Goal: Task Accomplishment & Management: Manage account settings

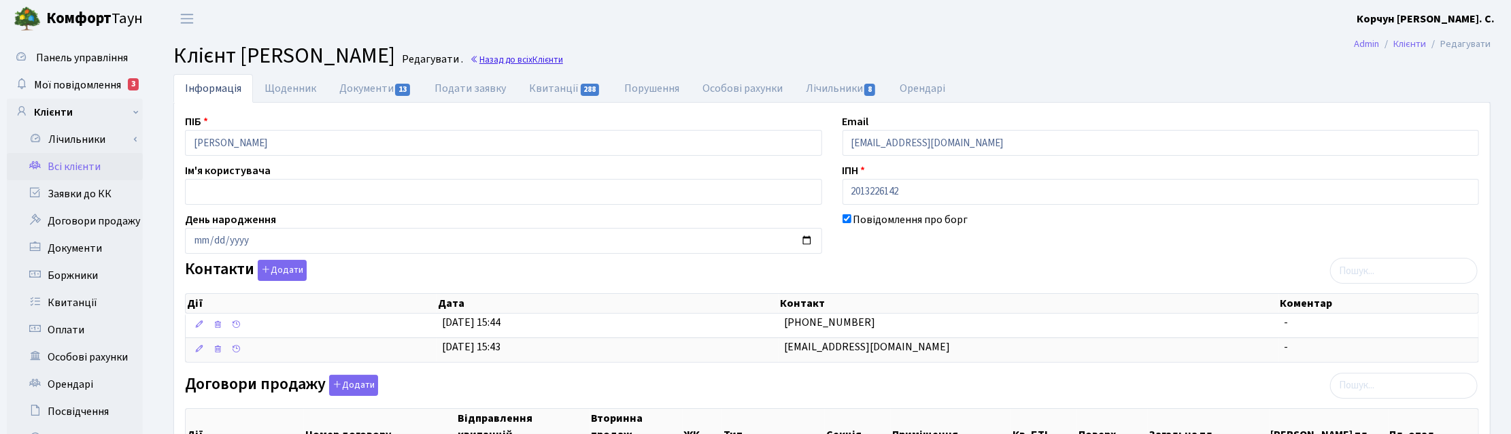
click at [470, 58] on link "Назад до всіх Клієнти" at bounding box center [516, 59] width 93 height 13
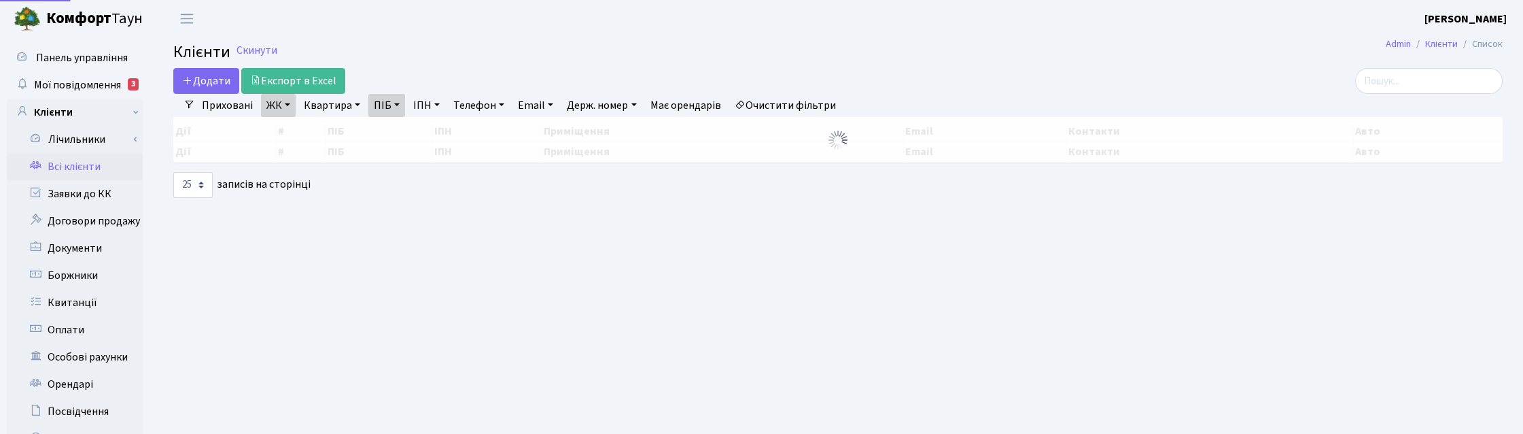
select select "25"
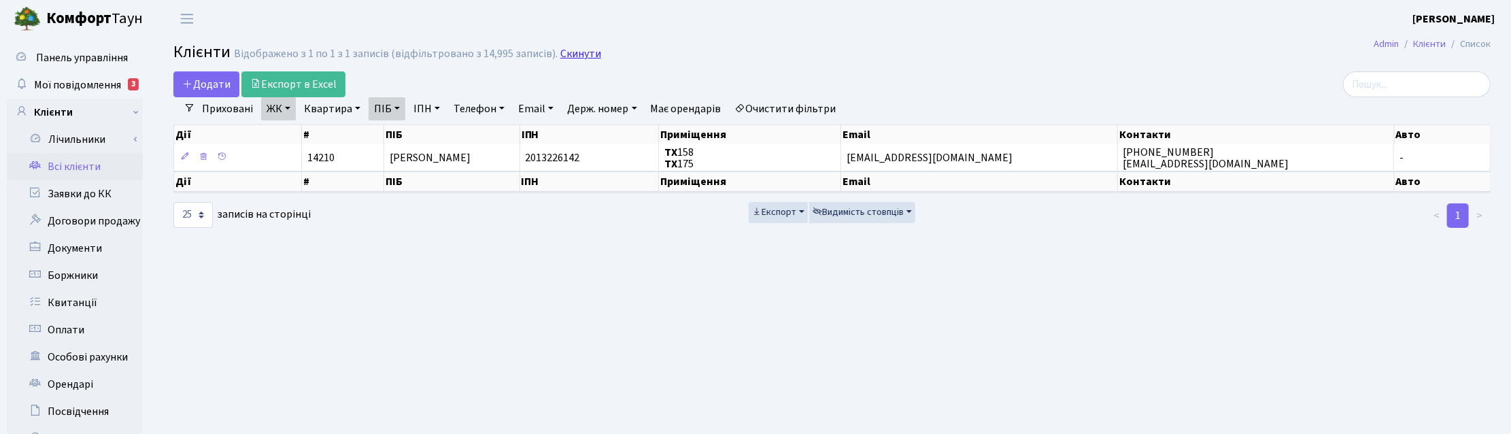
drag, startPoint x: 570, startPoint y: 55, endPoint x: 563, endPoint y: 56, distance: 6.9
click at [570, 55] on link "Скинути" at bounding box center [580, 54] width 41 height 13
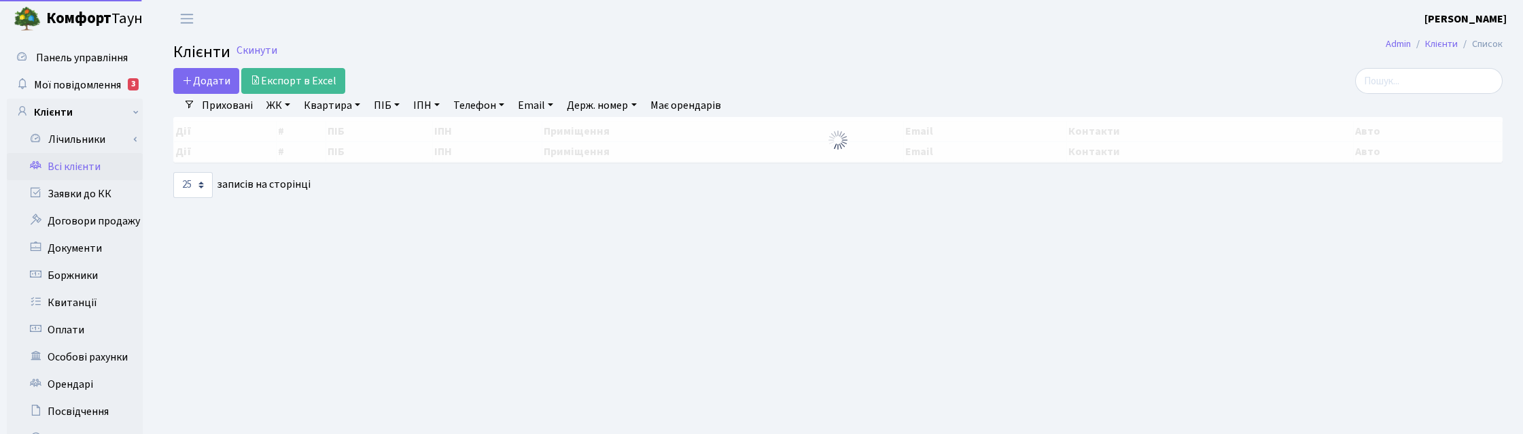
select select "25"
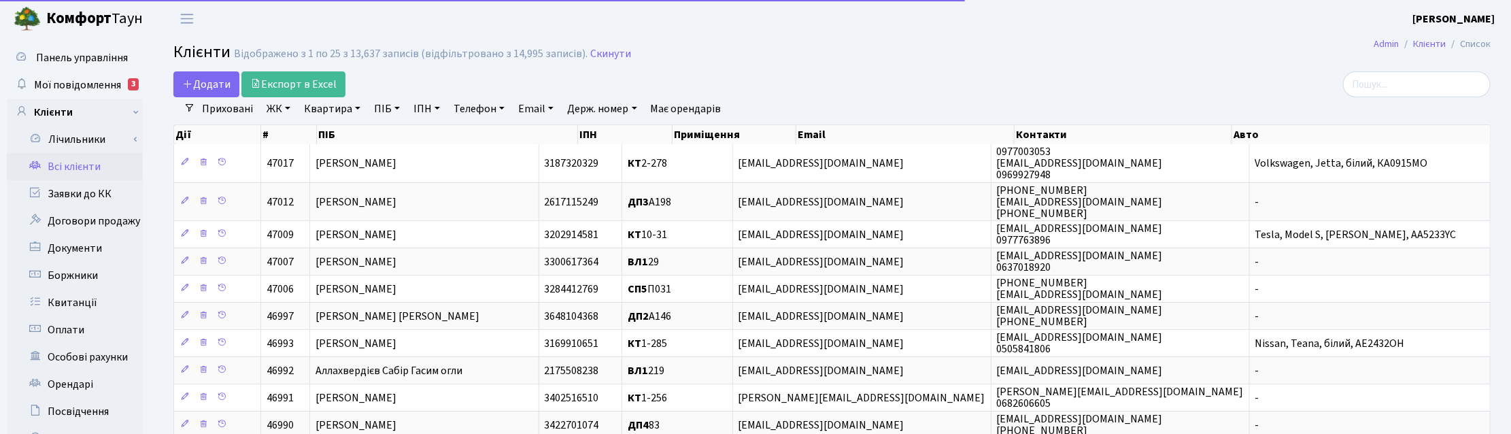
click at [344, 107] on link "Квартира" at bounding box center [331, 108] width 67 height 23
click at [354, 133] on input "text" at bounding box center [339, 135] width 80 height 26
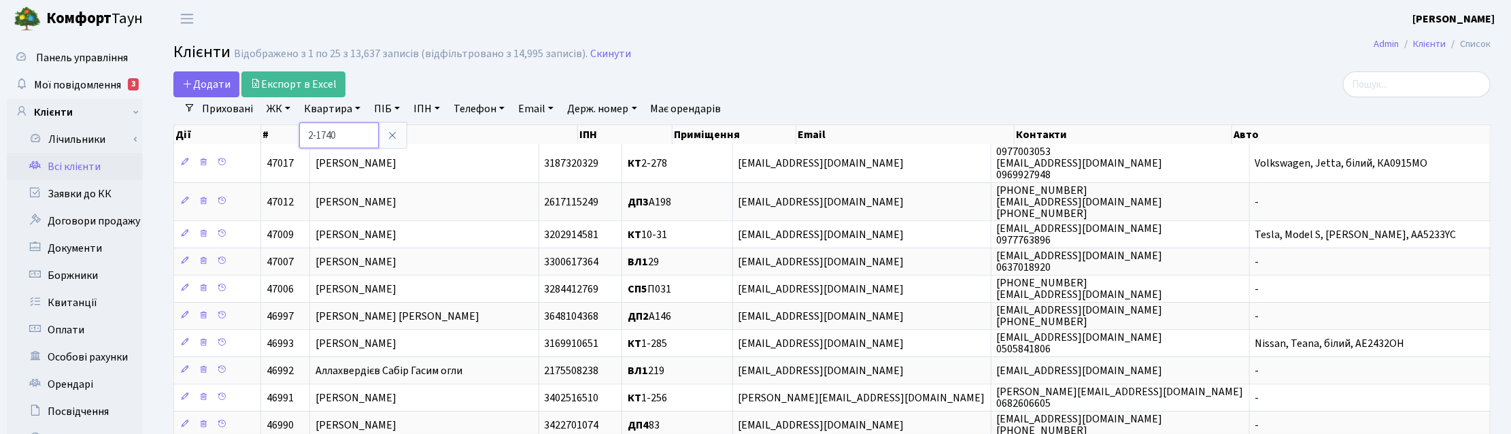
type input "2-1740"
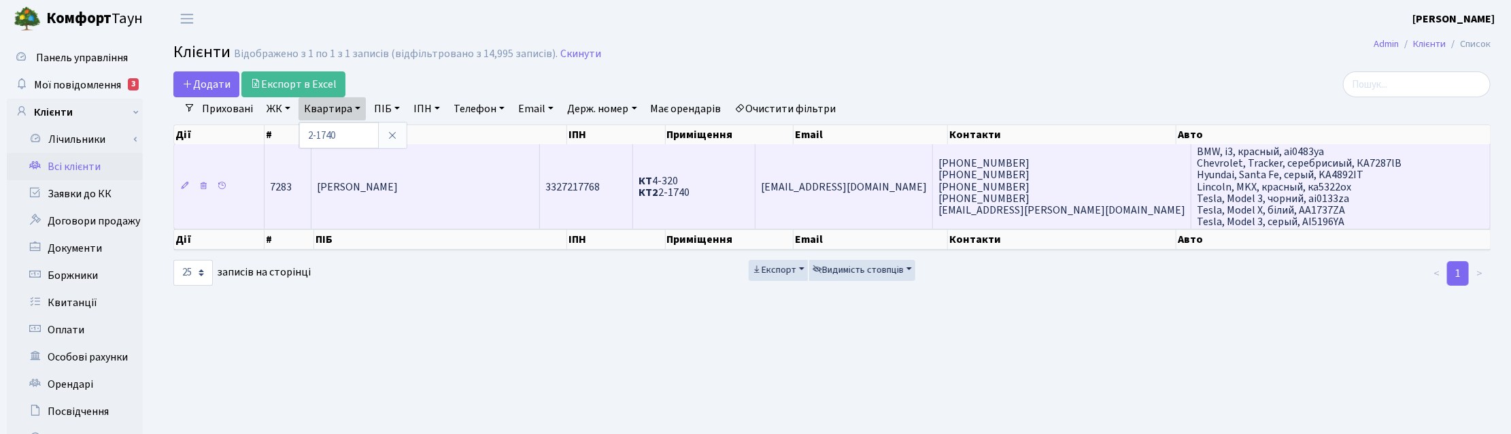
click at [394, 191] on span "Дорошенко Анна Володимирівна" at bounding box center [357, 186] width 81 height 15
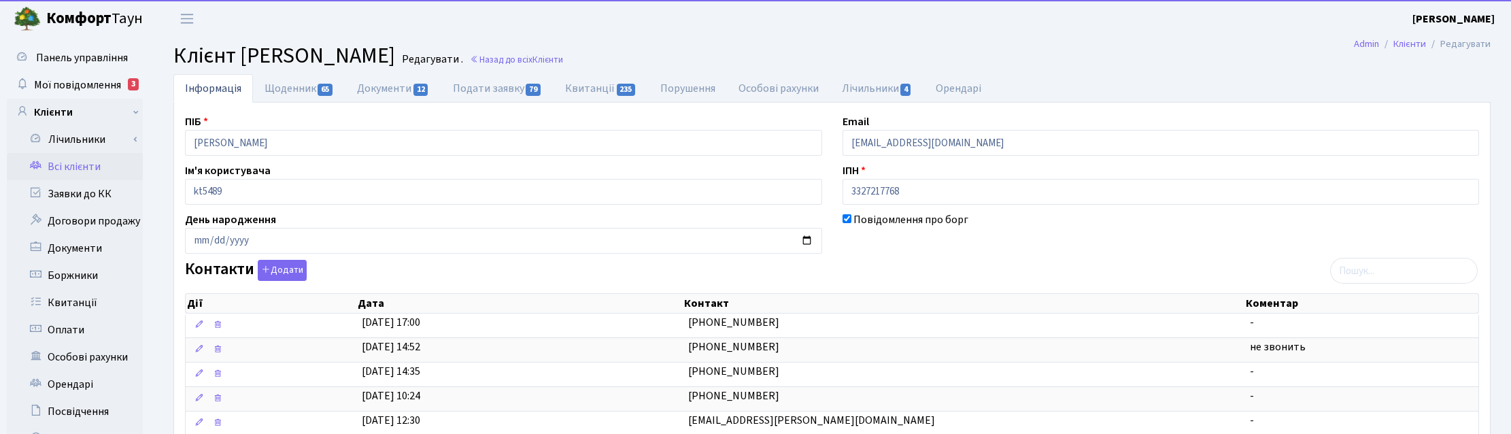
select select "25"
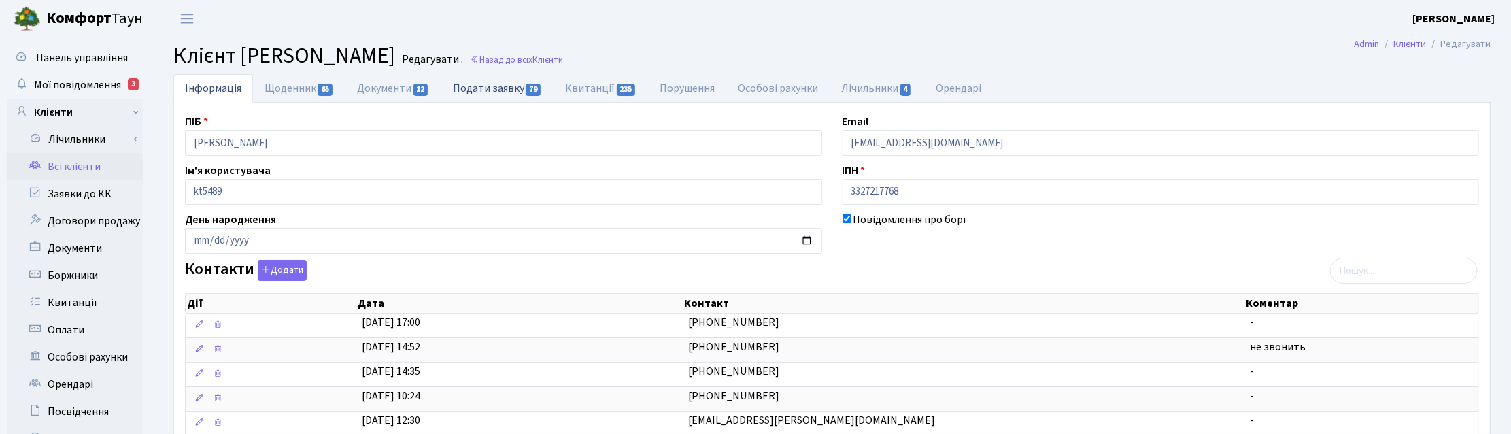
click at [508, 79] on link "Подати заявку 79" at bounding box center [497, 88] width 112 height 28
select select "25"
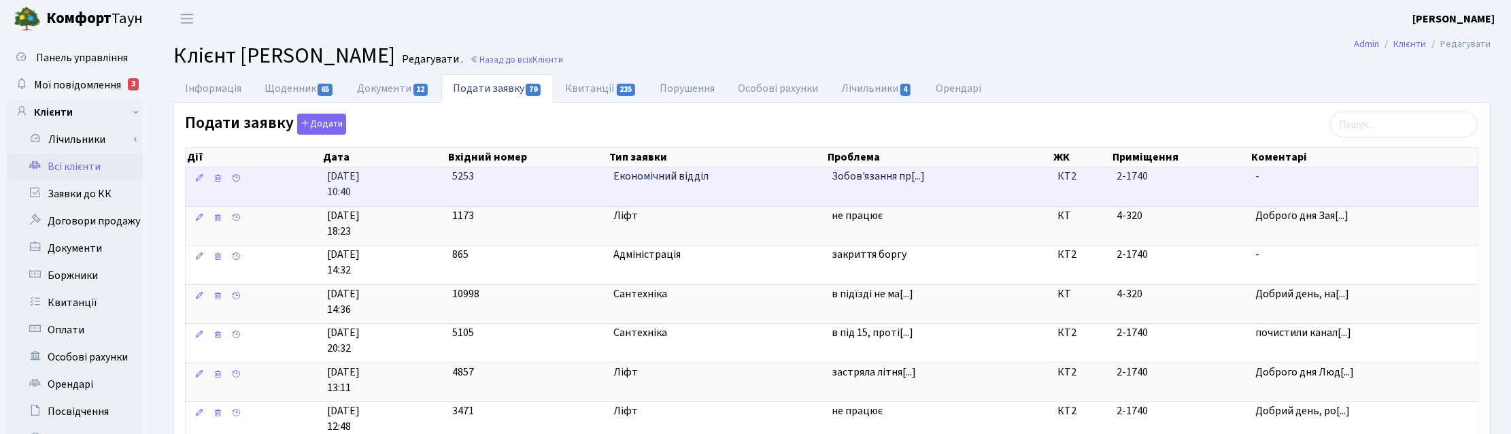
click at [651, 175] on span "Економічний відділ" at bounding box center [716, 177] width 207 height 16
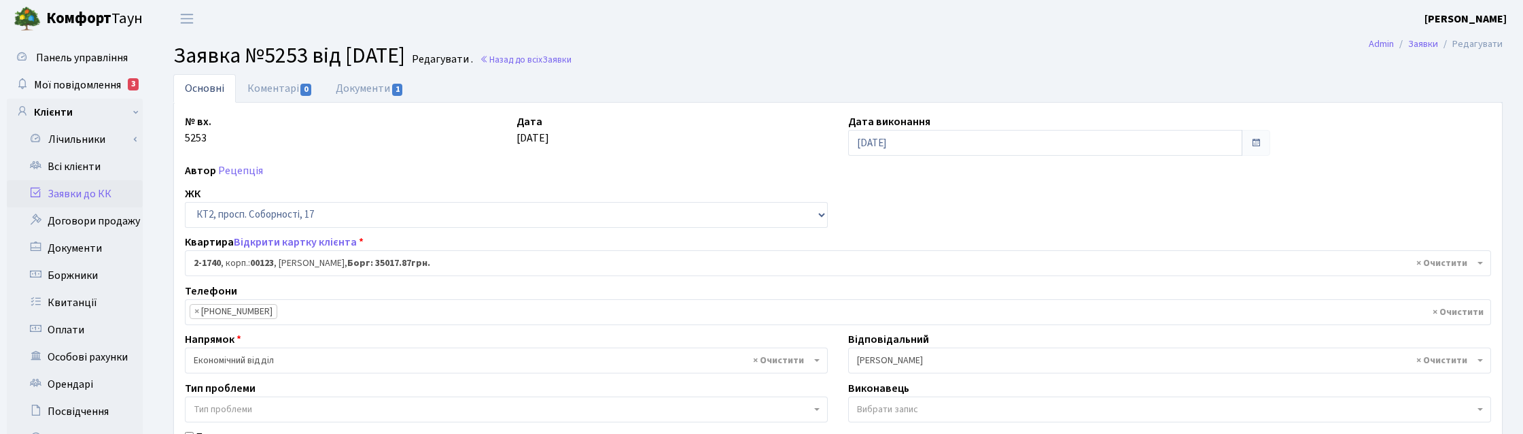
select select "13355"
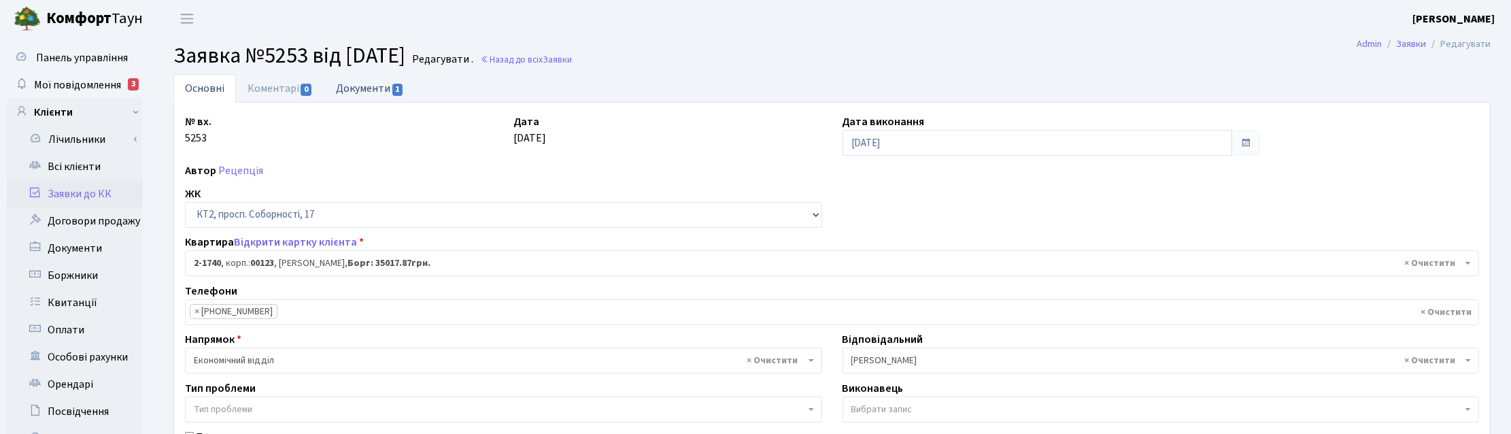
click at [382, 87] on link "Документи 1" at bounding box center [369, 88] width 91 height 28
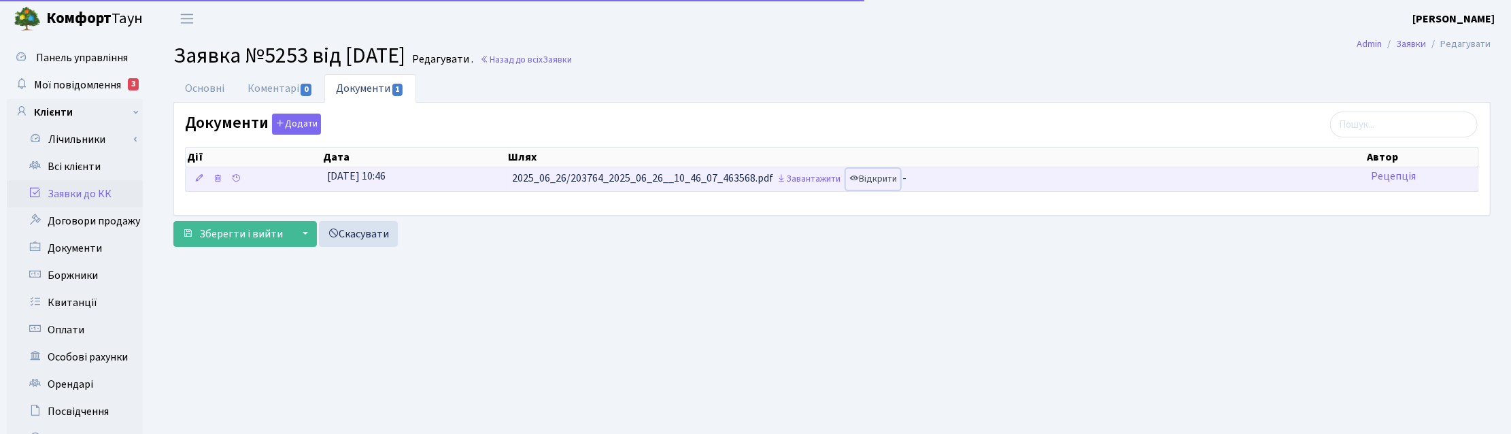
click at [895, 175] on link "Відкрити" at bounding box center [873, 179] width 54 height 21
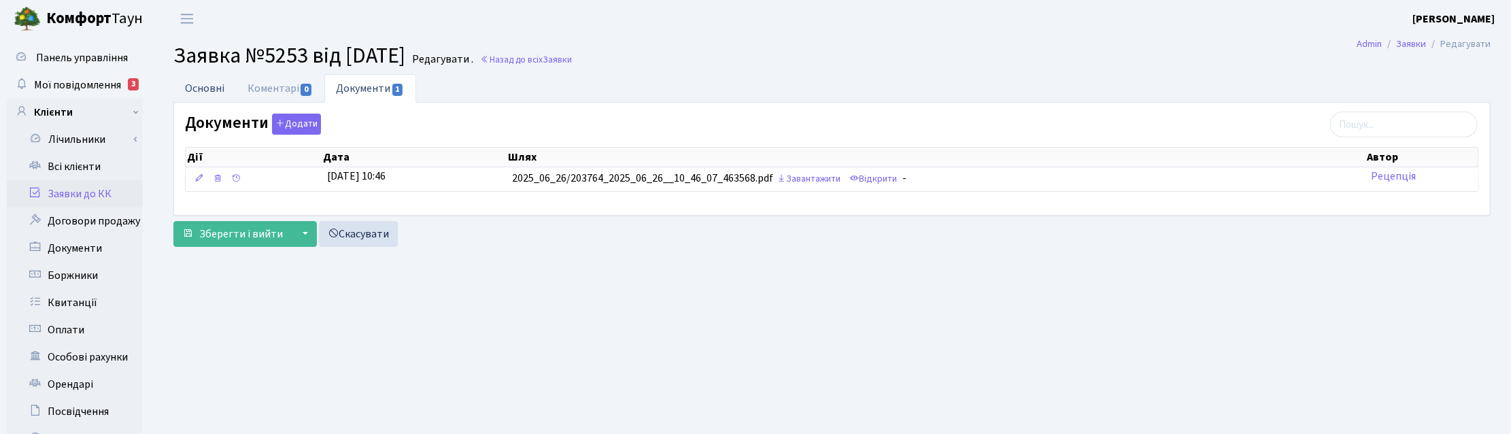
click at [213, 89] on link "Основні" at bounding box center [204, 88] width 63 height 28
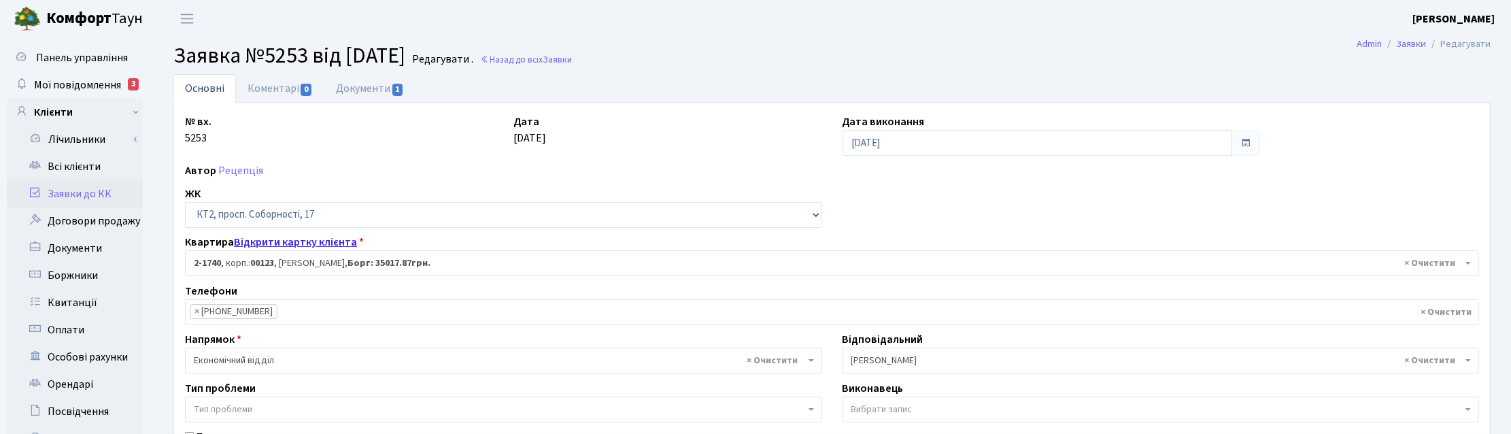
click at [266, 241] on link "Відкрити картку клієнта" at bounding box center [295, 242] width 123 height 15
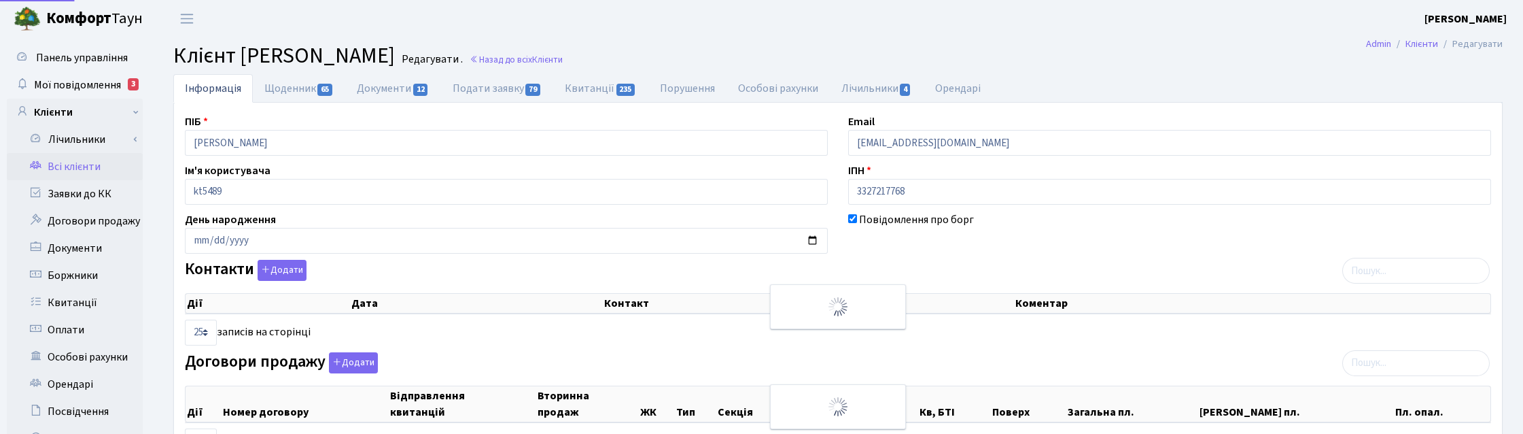
select select "25"
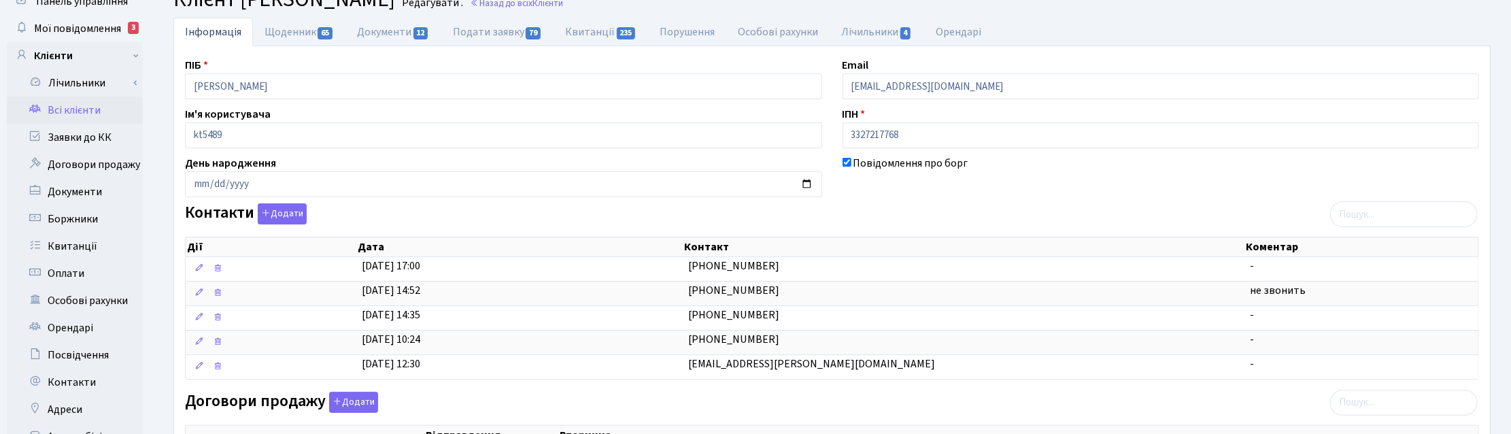
scroll to position [85, 0]
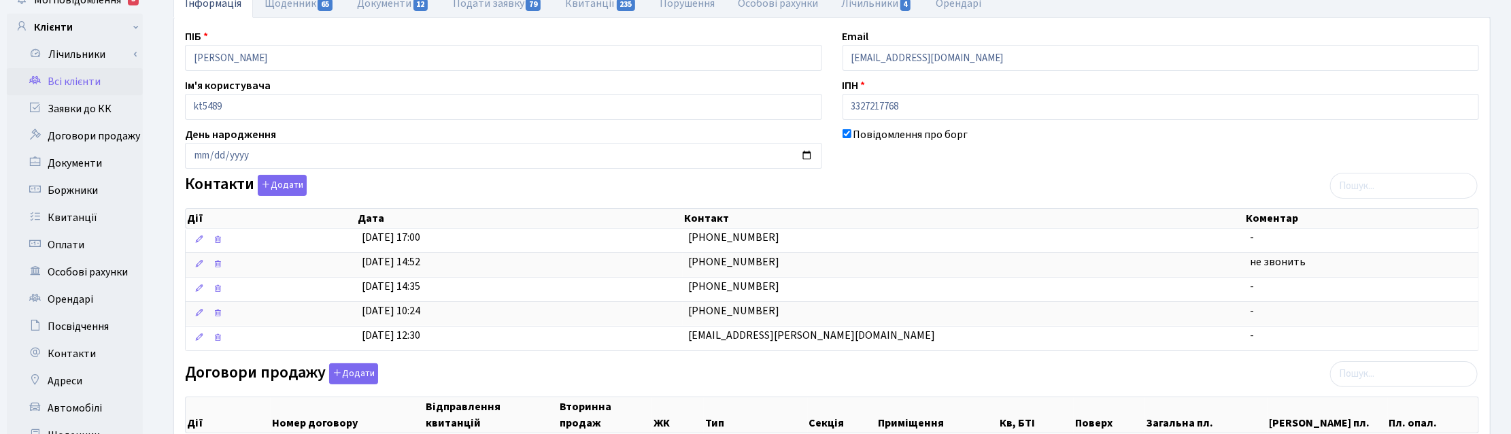
click at [1017, 177] on div "Контакти Додати Дії Дата Контакт Коментар Дії Дата Контакт Коментар" at bounding box center [832, 266] width 1314 height 182
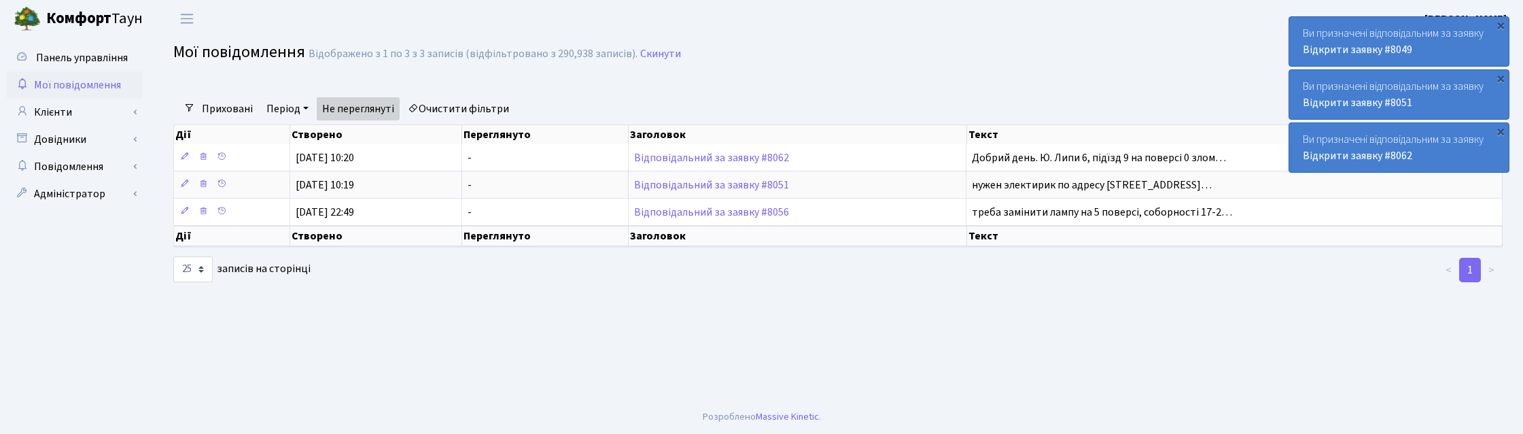
select select "25"
click at [49, 109] on link "Клієнти" at bounding box center [75, 112] width 136 height 27
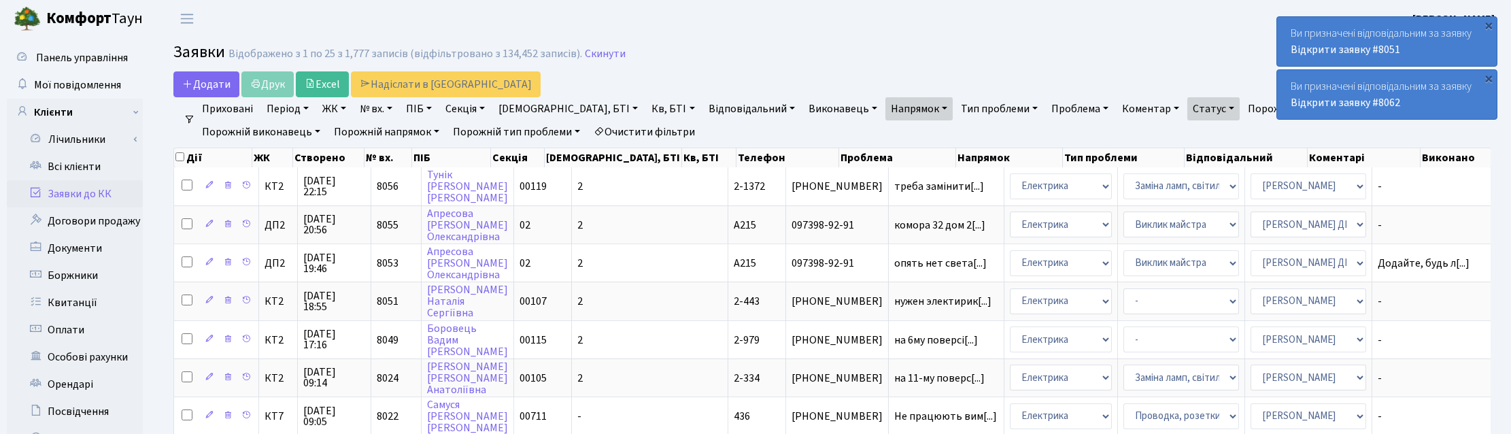
select select "25"
click at [89, 162] on link "Всі клієнти" at bounding box center [75, 166] width 136 height 27
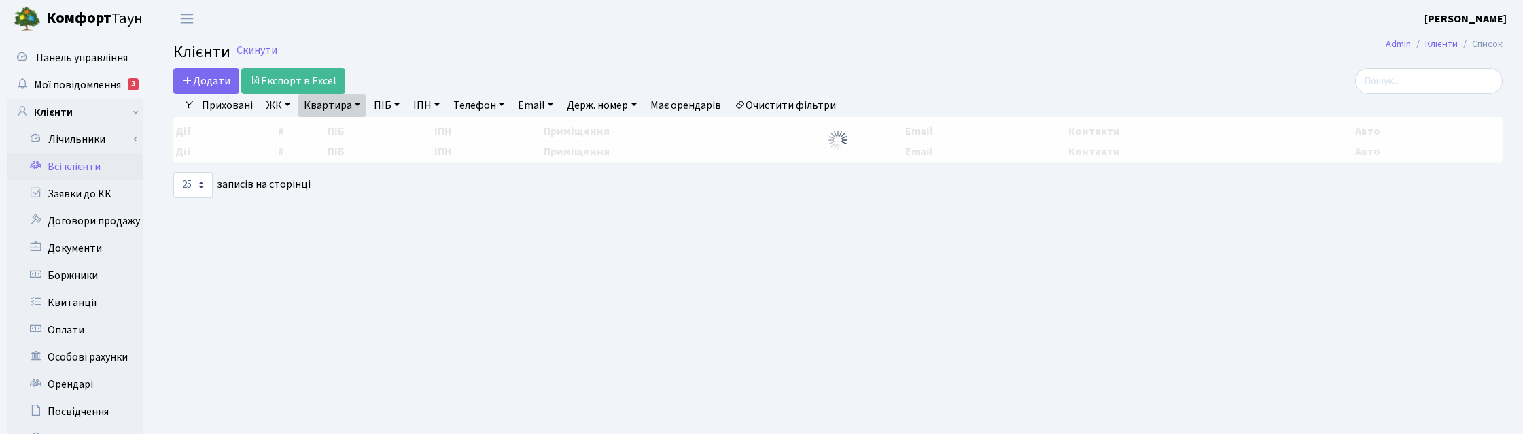
select select "25"
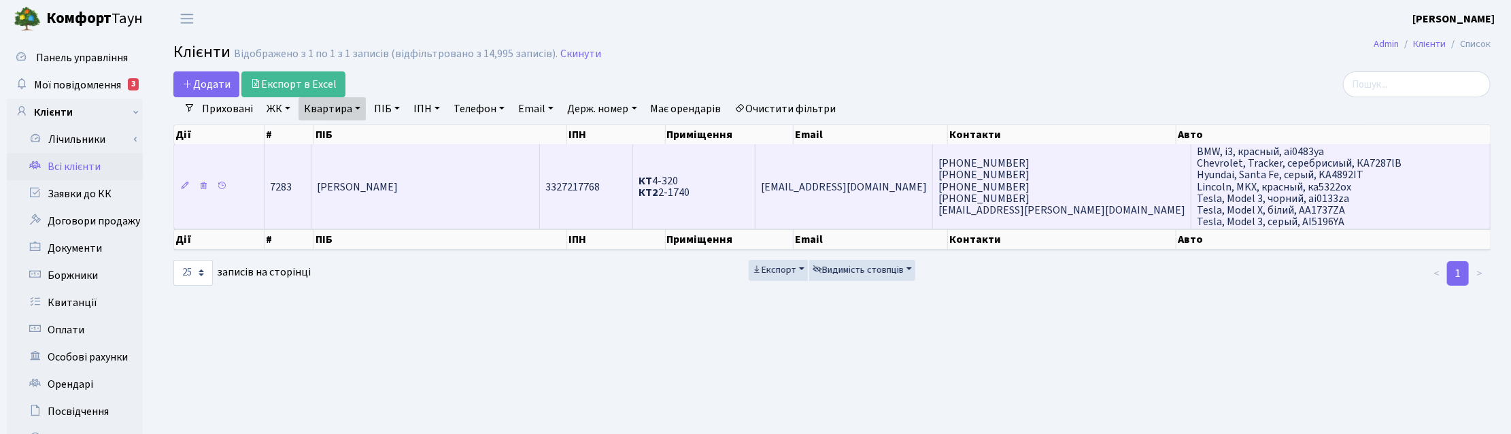
click at [388, 192] on span "Дорошенко Анна Володимирівна" at bounding box center [357, 186] width 81 height 15
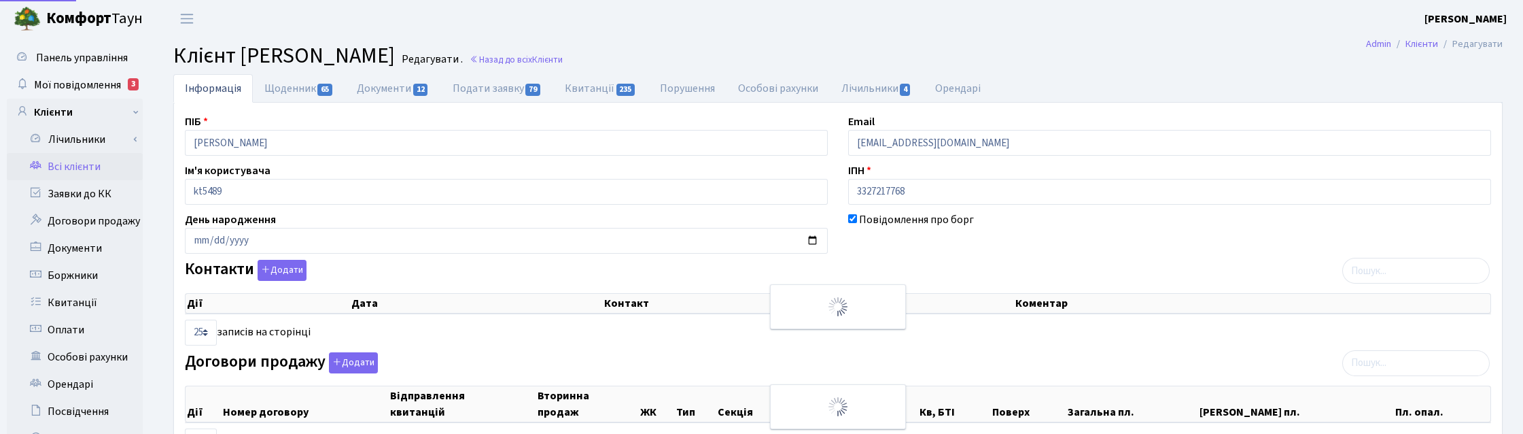
select select "25"
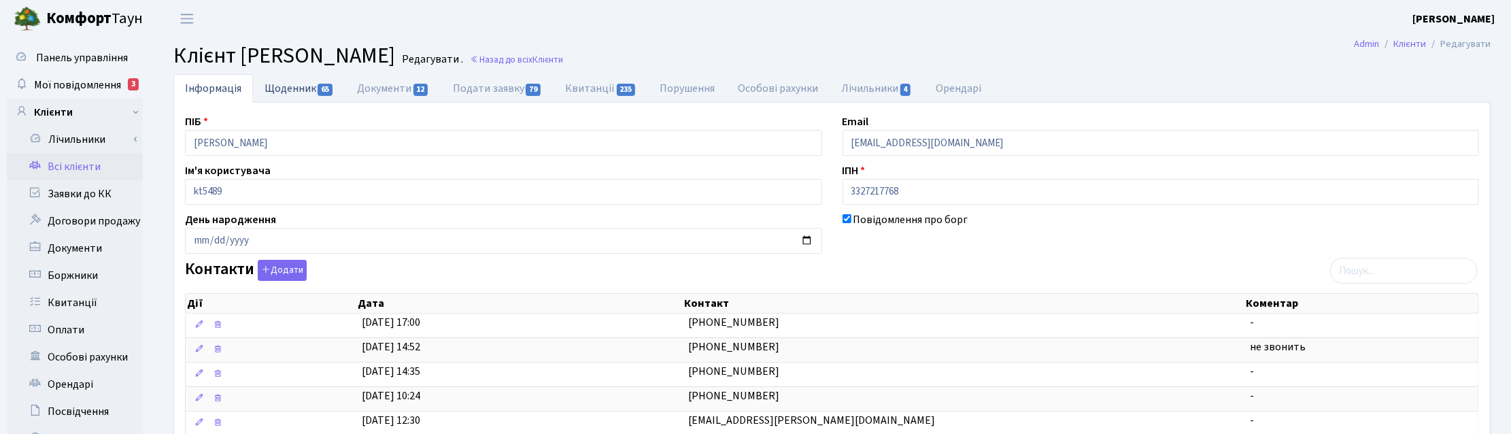
click at [296, 87] on link "Щоденник 65" at bounding box center [299, 88] width 92 height 28
select select "25"
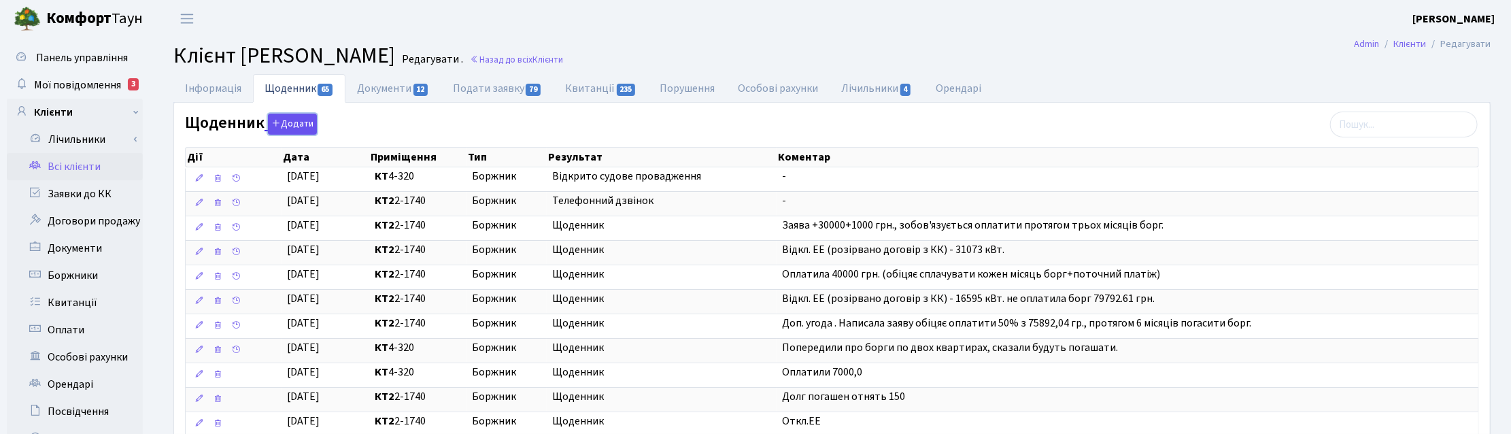
click at [284, 120] on button "Додати" at bounding box center [292, 124] width 49 height 21
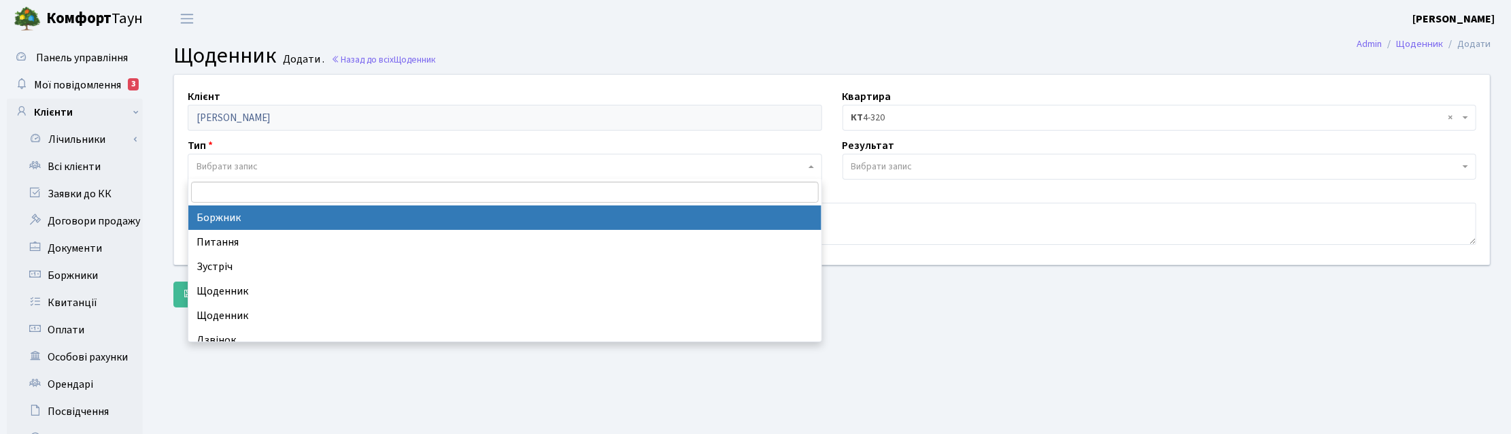
click at [263, 165] on span "Вибрати запис" at bounding box center [500, 167] width 608 height 14
select select "189"
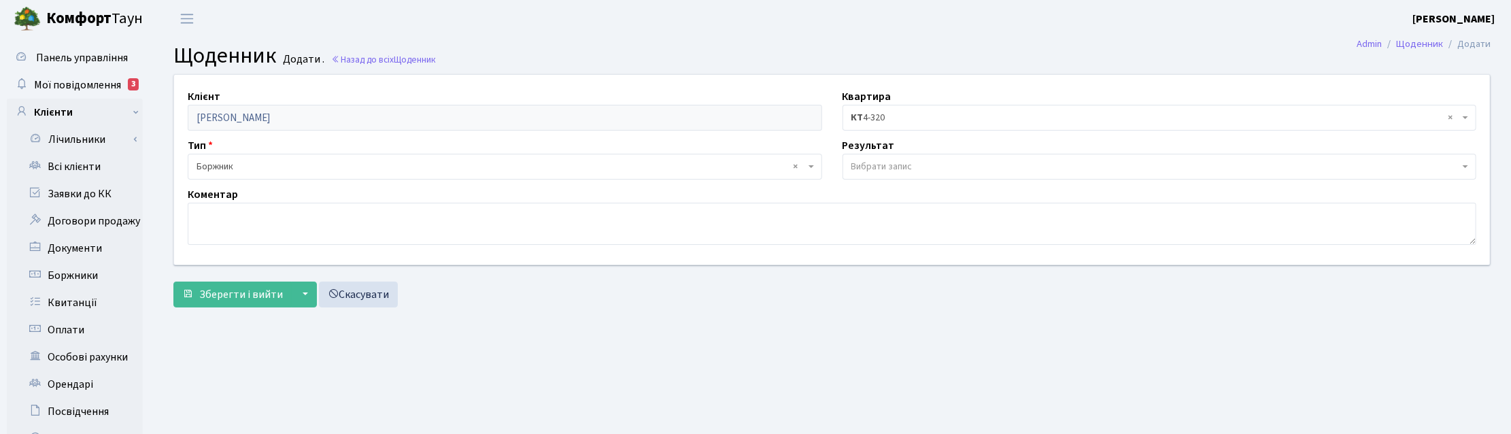
click at [864, 172] on span "Вибрати запис" at bounding box center [881, 167] width 61 height 14
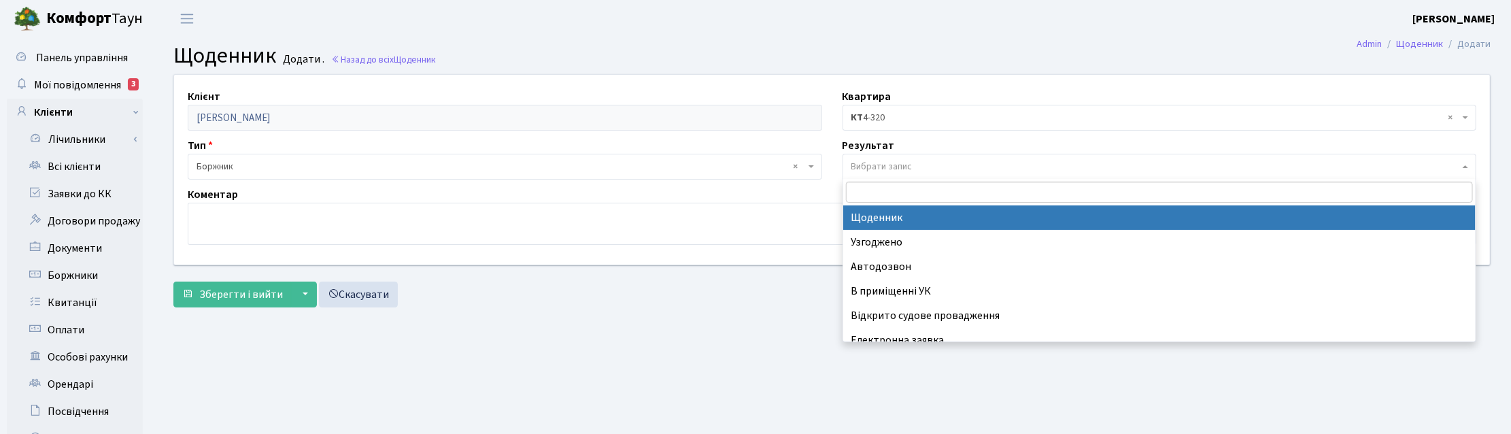
click at [999, 31] on header "Комфорт Таун Корчун І. С. Мій обліковий запис Вийти" at bounding box center [755, 18] width 1511 height 37
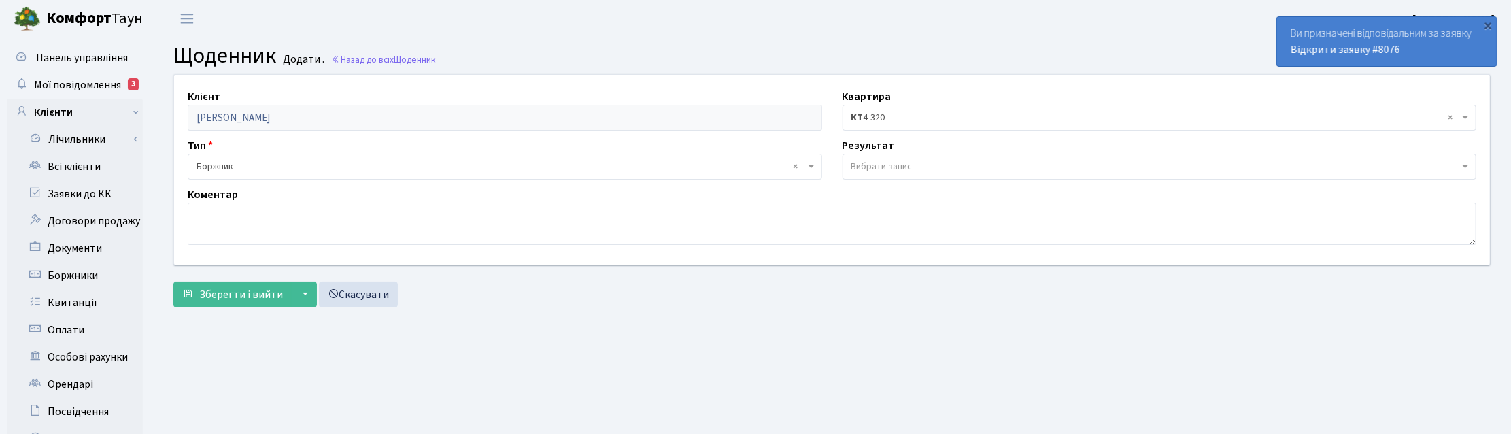
click at [1058, 24] on header "Комфорт Таун Корчун І. С. Мій обліковий запис Вийти" at bounding box center [755, 18] width 1511 height 37
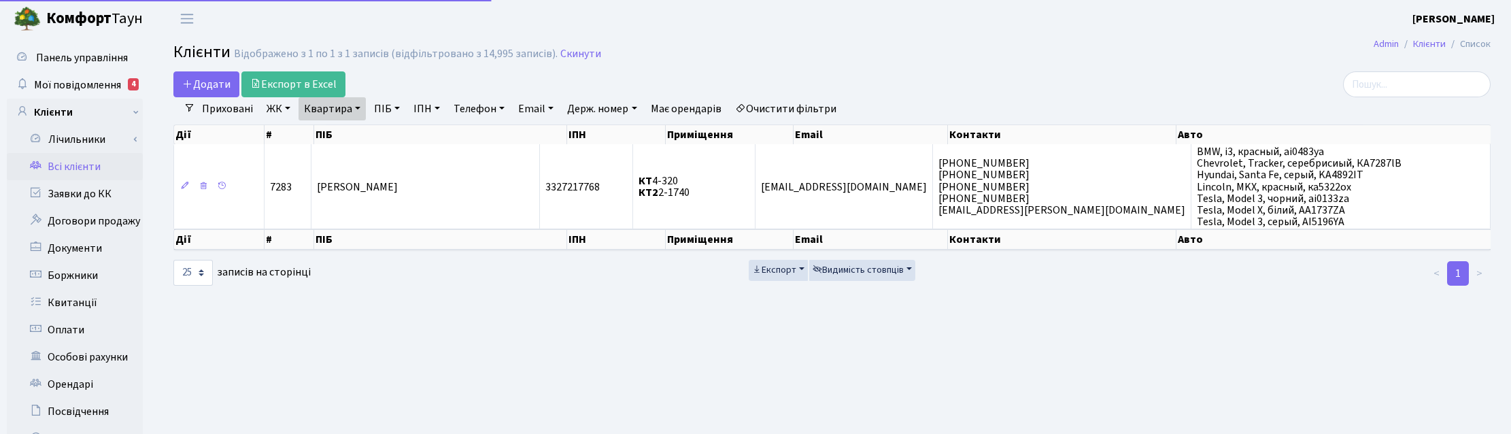
select select "25"
click at [350, 109] on link "Квартира" at bounding box center [331, 108] width 67 height 23
drag, startPoint x: 345, startPoint y: 135, endPoint x: 307, endPoint y: 133, distance: 37.4
click at [307, 133] on input "2-1740" at bounding box center [339, 135] width 80 height 26
type input "79"
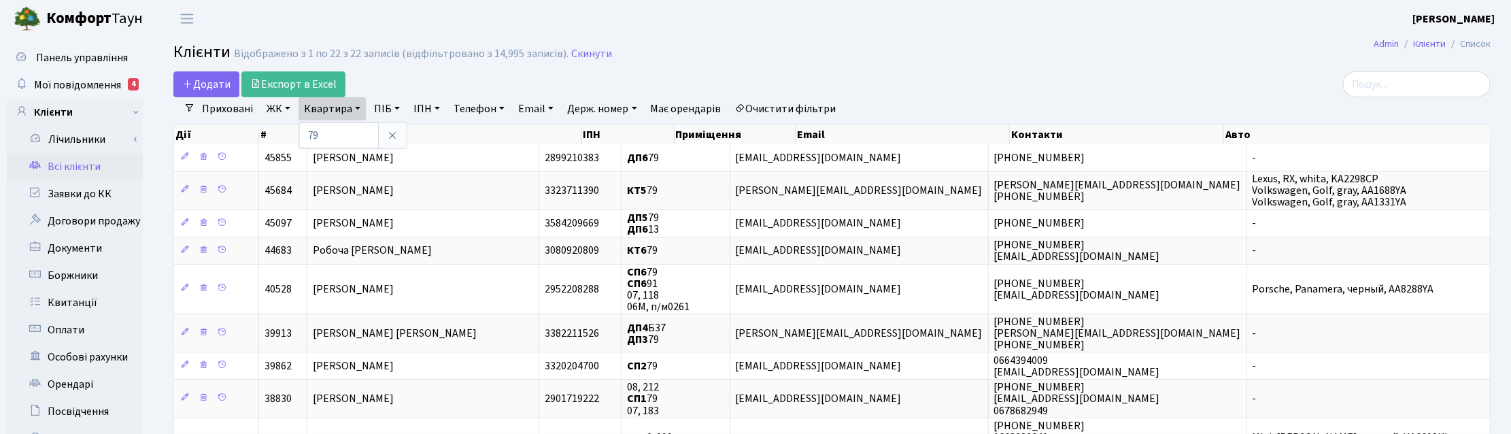
click at [279, 107] on link "ЖК" at bounding box center [278, 108] width 35 height 23
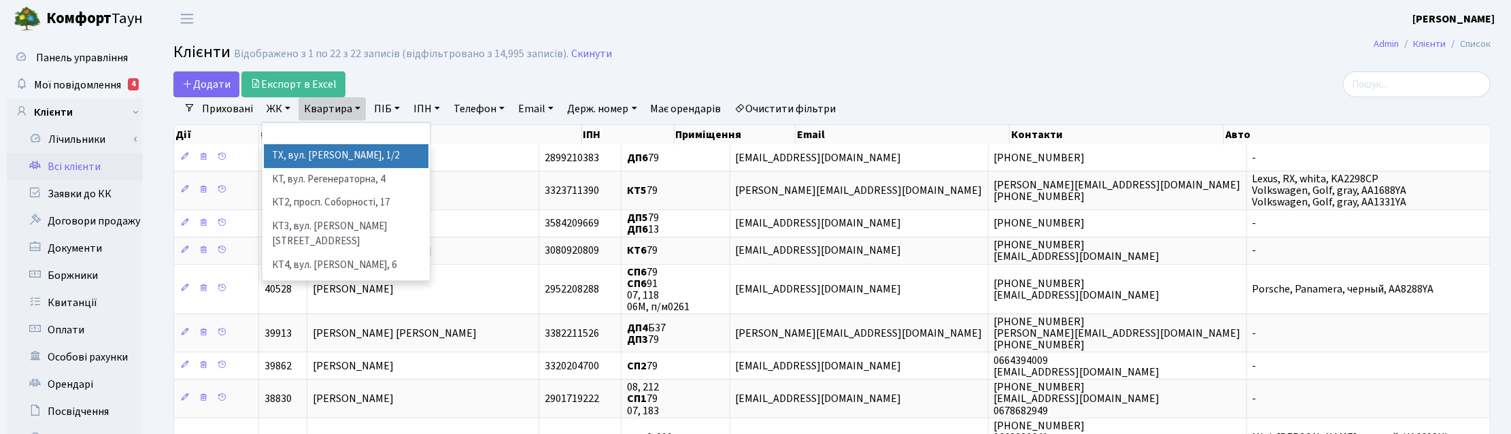
click at [286, 157] on li "ТХ, вул. [PERSON_NAME], 1/2" at bounding box center [346, 156] width 165 height 24
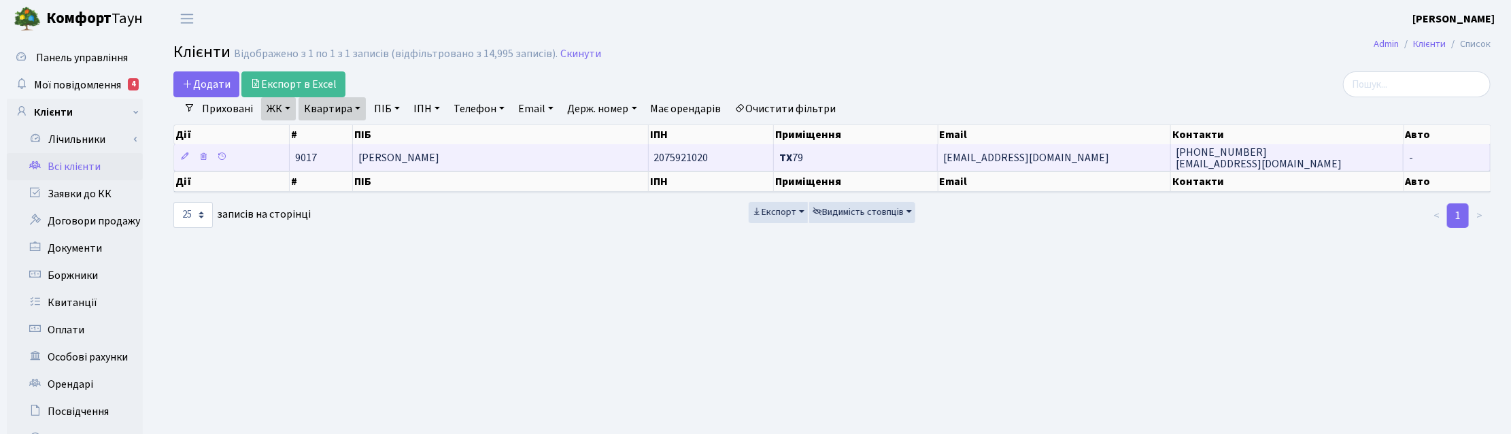
click at [415, 160] on span "[PERSON_NAME]" at bounding box center [398, 157] width 81 height 15
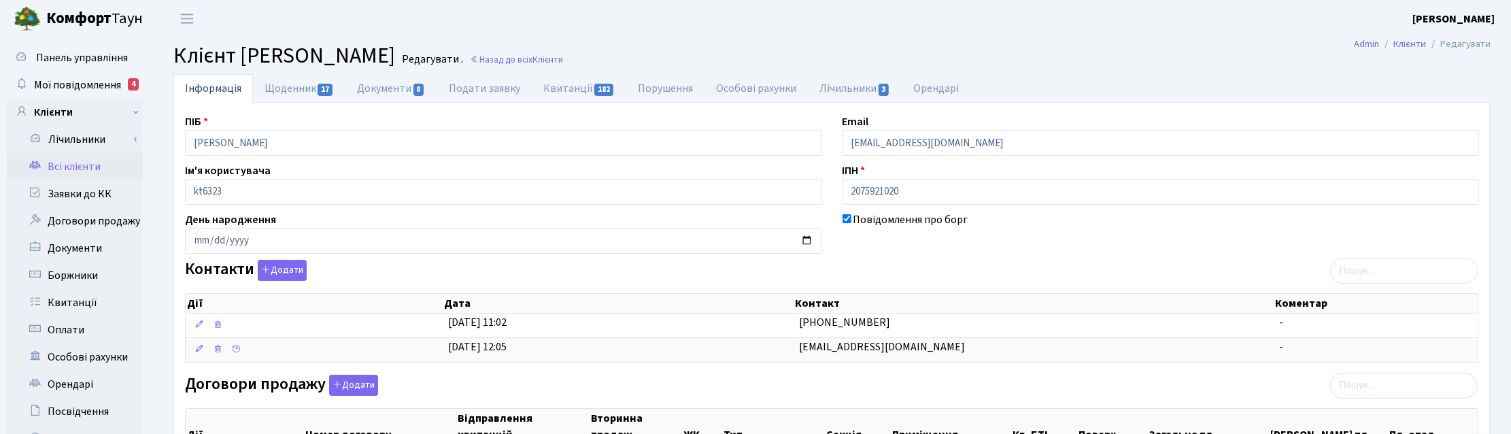
click at [1063, 46] on h2 "Клієнт [PERSON_NAME] . Назад до всіх Клієнти" at bounding box center [831, 56] width 1317 height 26
click at [94, 87] on span "Мої повідомлення" at bounding box center [77, 84] width 87 height 15
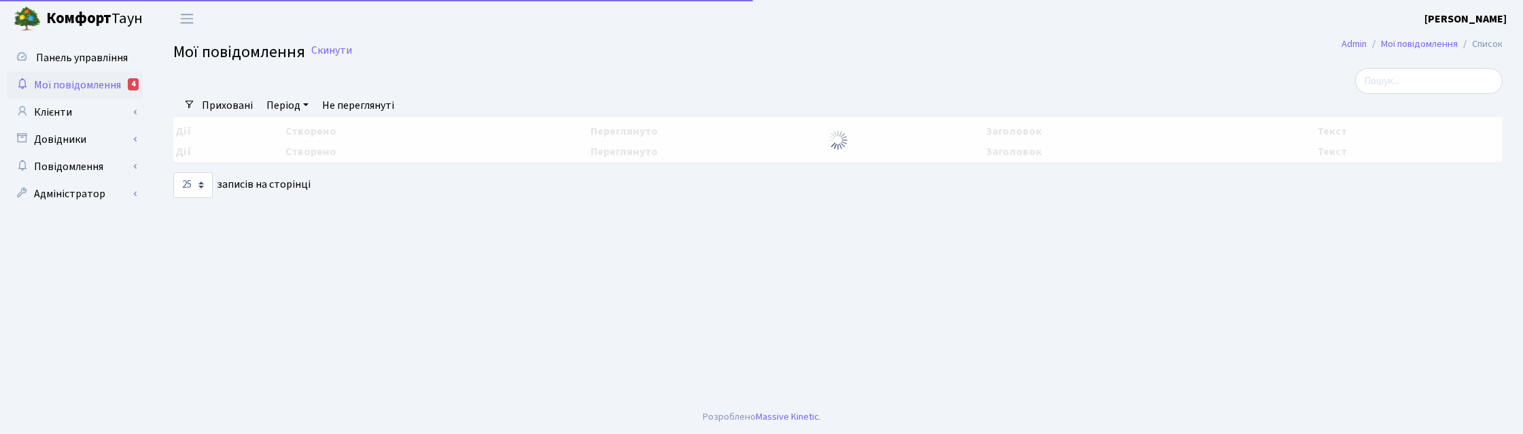
select select "25"
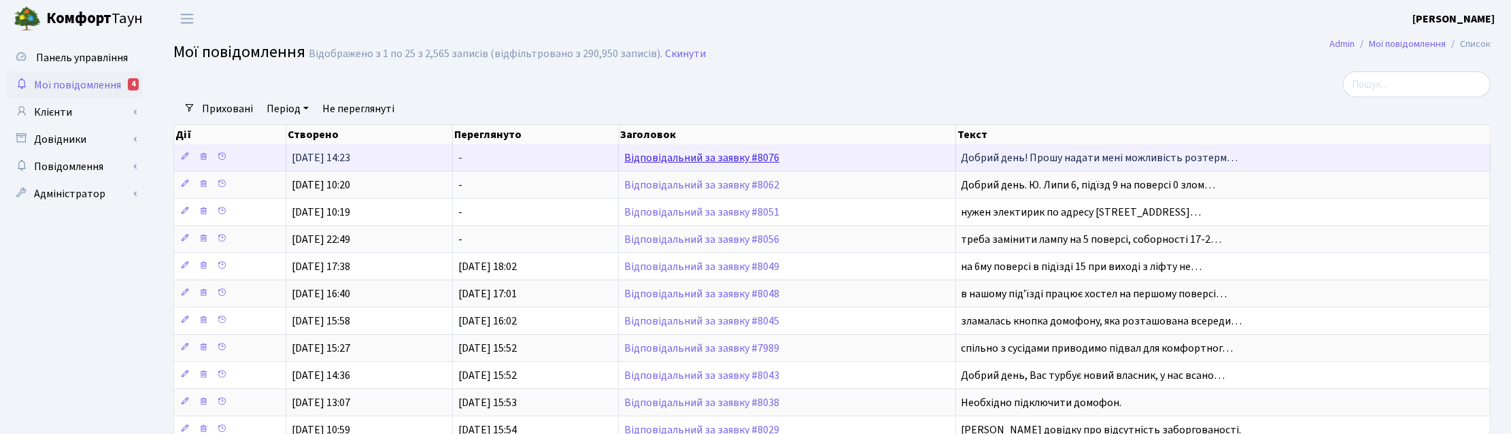
click at [745, 155] on link "Відповідальний за заявку #8076" at bounding box center [701, 157] width 155 height 15
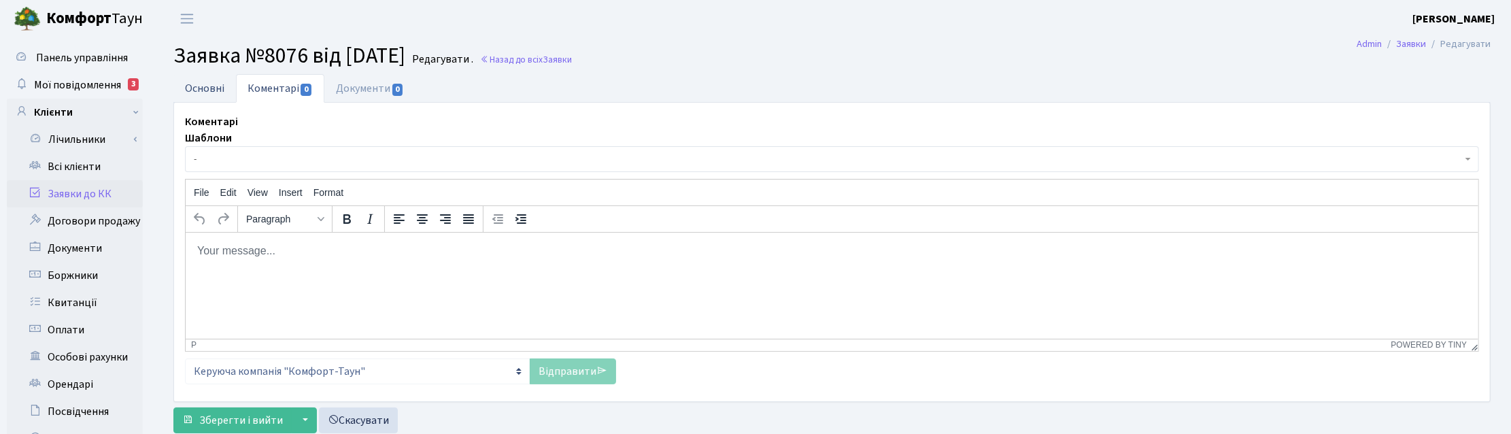
click at [197, 86] on link "Основні" at bounding box center [204, 88] width 63 height 28
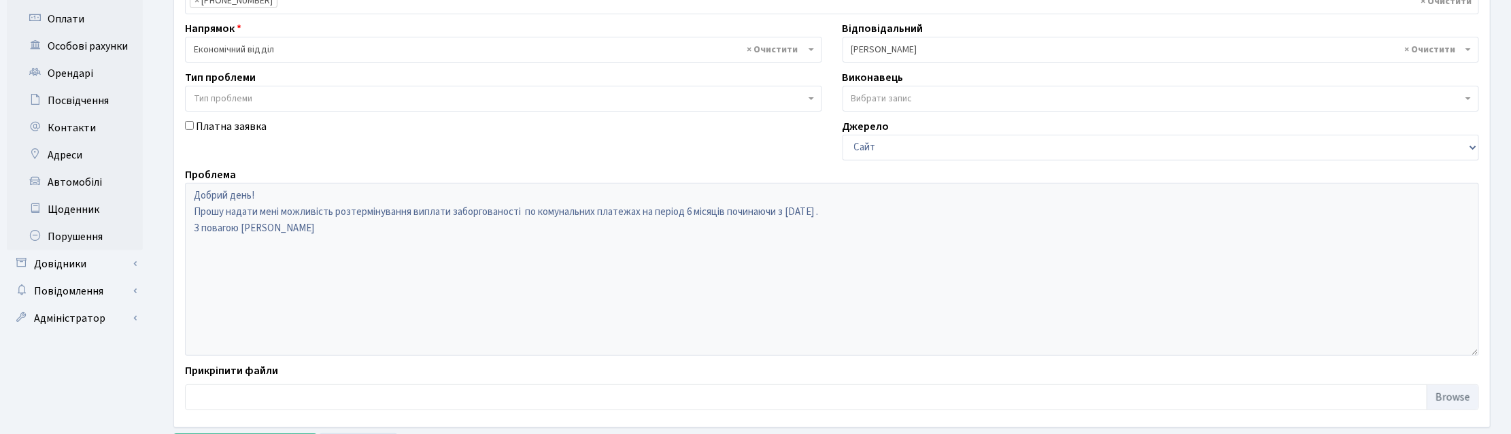
scroll to position [340, 0]
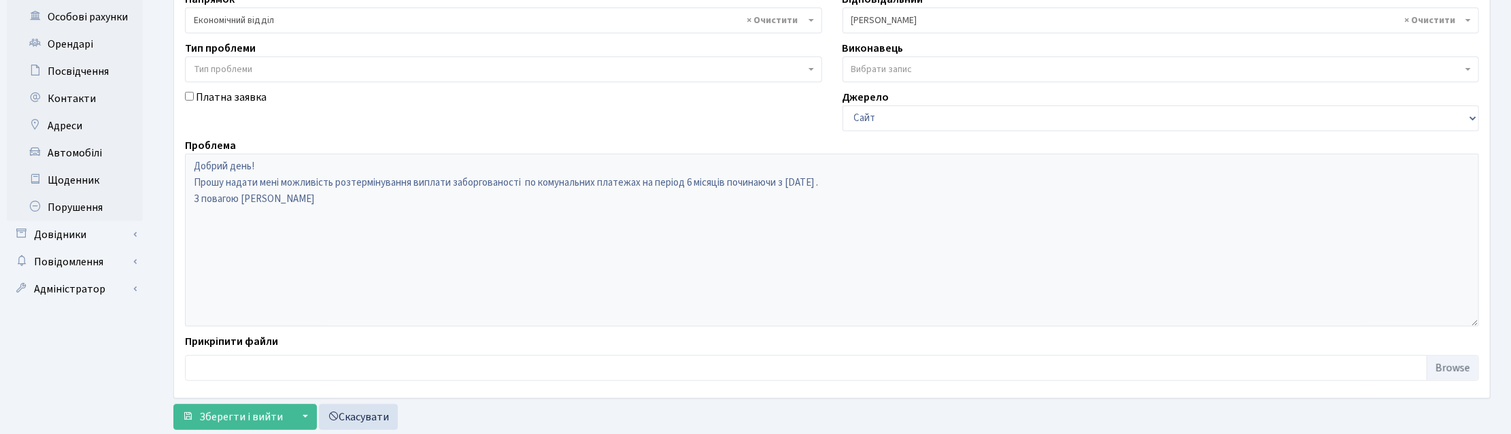
click at [1499, 158] on div "Основні Коментарі 0 Документи 0 № вх. 8076 Дата [DATE] Дата виконання Автор [PE…" at bounding box center [831, 85] width 1337 height 702
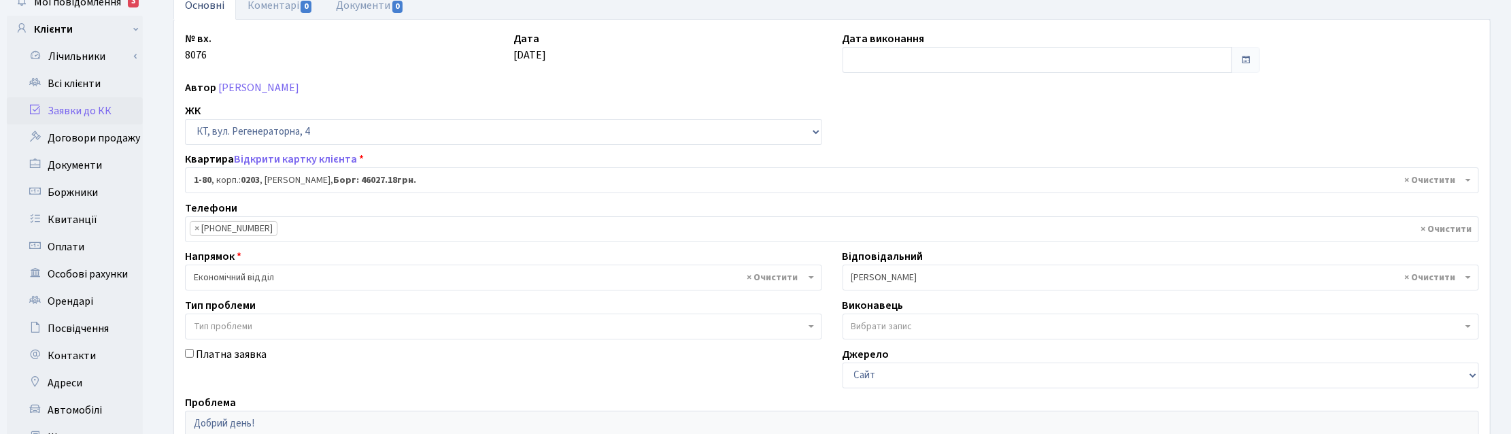
scroll to position [0, 0]
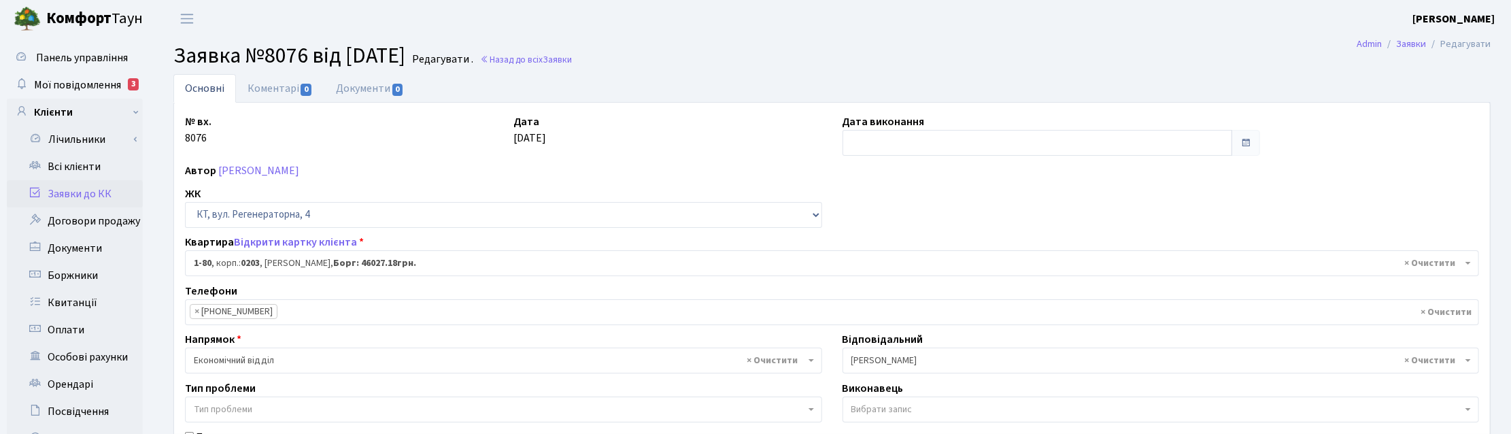
click at [1476, 82] on ul "Основні Коментарі 0 Документи 0" at bounding box center [831, 88] width 1317 height 29
